Goal: Browse casually

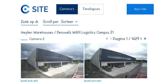
click at [47, 56] on img at bounding box center [52, 60] width 62 height 35
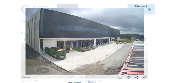
drag, startPoint x: 101, startPoint y: 46, endPoint x: 62, endPoint y: 39, distance: 39.2
click at [62, 39] on img at bounding box center [84, 41] width 119 height 67
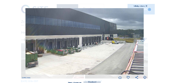
drag, startPoint x: 122, startPoint y: 37, endPoint x: 100, endPoint y: 46, distance: 23.4
click at [100, 46] on img at bounding box center [84, 41] width 119 height 67
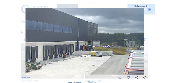
drag, startPoint x: 113, startPoint y: 44, endPoint x: 82, endPoint y: 45, distance: 30.4
click at [82, 45] on img at bounding box center [84, 41] width 119 height 67
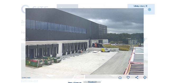
drag, startPoint x: 73, startPoint y: 46, endPoint x: 108, endPoint y: 44, distance: 34.7
click at [123, 41] on img at bounding box center [84, 41] width 119 height 67
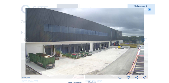
drag, startPoint x: 58, startPoint y: 47, endPoint x: 97, endPoint y: 44, distance: 39.3
click at [97, 44] on img at bounding box center [84, 41] width 119 height 67
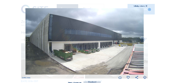
drag, startPoint x: 93, startPoint y: 39, endPoint x: 52, endPoint y: 39, distance: 41.0
click at [52, 39] on img at bounding box center [84, 41] width 119 height 67
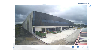
click at [82, 28] on img at bounding box center [50, 25] width 71 height 40
click at [85, 3] on div "Volledig scherm" at bounding box center [82, 3] width 9 height 1
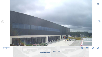
drag, startPoint x: 58, startPoint y: 35, endPoint x: 24, endPoint y: 36, distance: 34.4
click at [23, 37] on img at bounding box center [50, 23] width 81 height 46
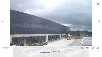
drag, startPoint x: 35, startPoint y: 40, endPoint x: 24, endPoint y: 33, distance: 13.6
click at [1, 35] on div "We 03 Sep 2025 12:06" at bounding box center [51, 24] width 102 height 49
